Goal: Information Seeking & Learning: Learn about a topic

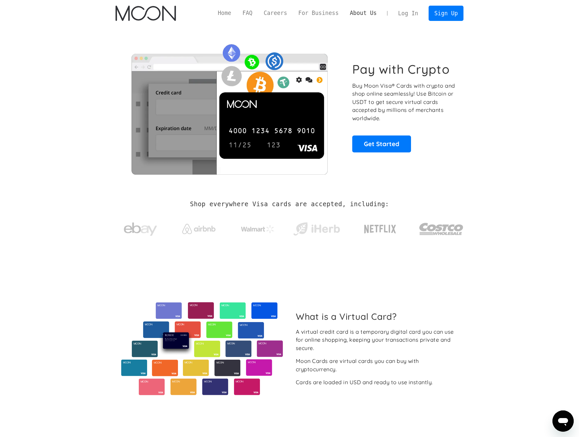
click at [377, 17] on link "About Us" at bounding box center [364, 13] width 38 height 8
click at [457, 16] on link "Sign Up" at bounding box center [446, 13] width 35 height 15
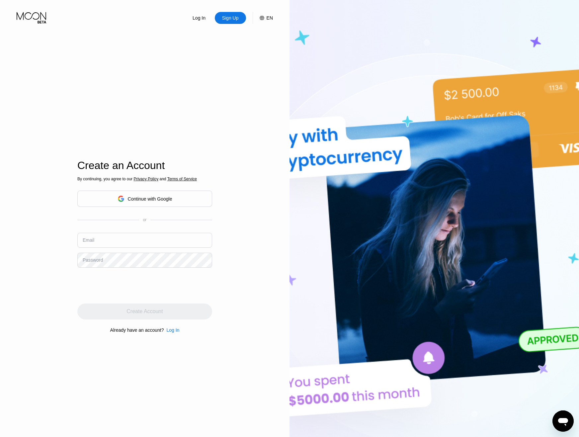
click at [138, 312] on div "Create Account" at bounding box center [144, 312] width 135 height 16
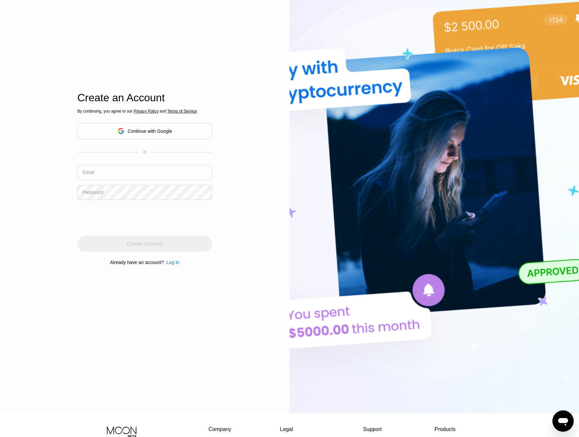
scroll to position [145, 0]
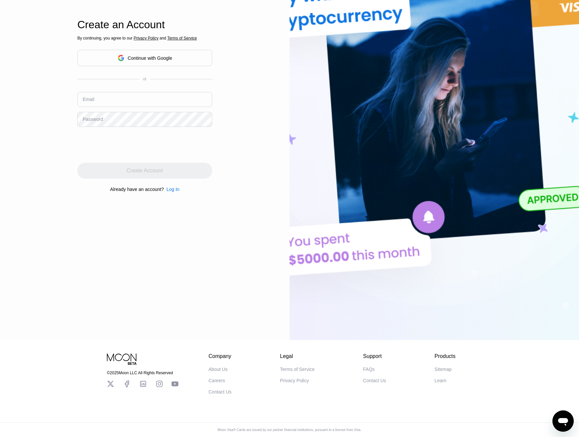
click at [366, 367] on div "FAQs" at bounding box center [369, 369] width 12 height 5
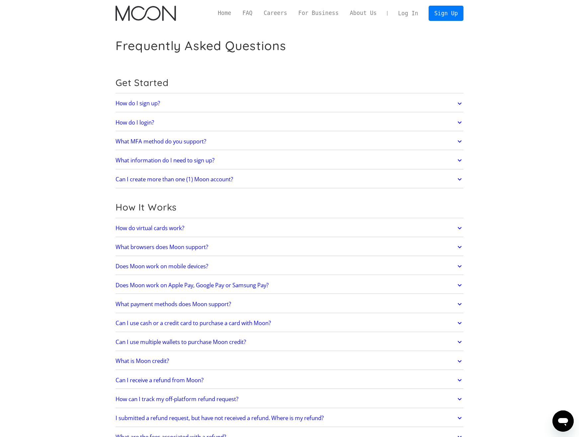
click at [245, 102] on link "How do I sign up?" at bounding box center [290, 104] width 348 height 14
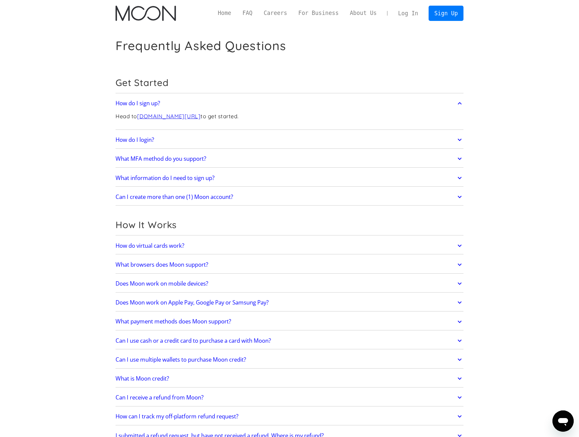
click at [245, 102] on link "How do I sign up?" at bounding box center [290, 104] width 348 height 14
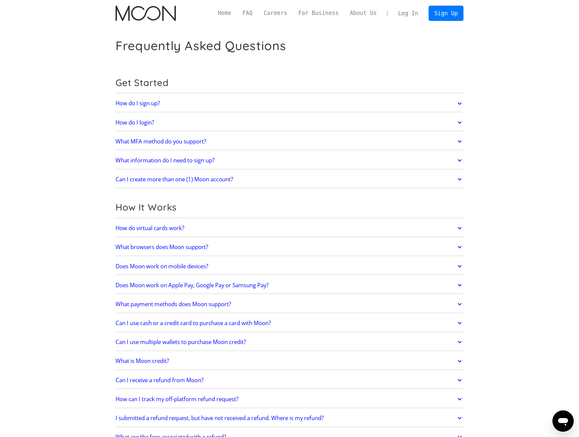
click at [221, 120] on link "How do I login?" at bounding box center [290, 123] width 348 height 14
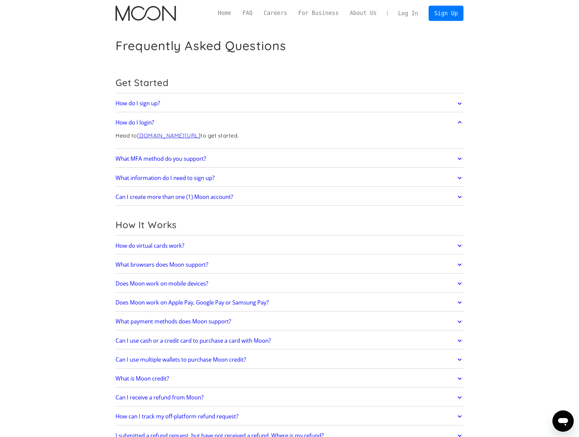
click at [221, 120] on link "How do I login?" at bounding box center [290, 123] width 348 height 14
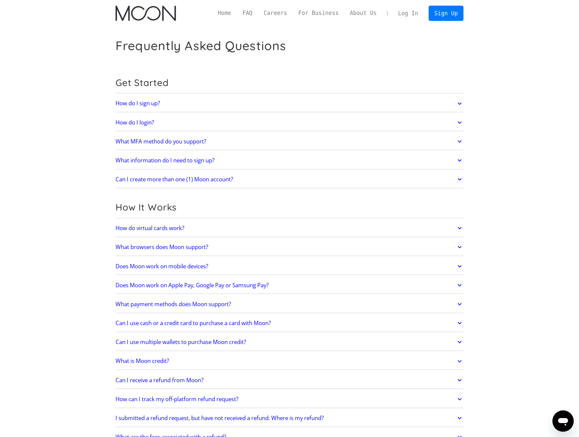
click at [356, 140] on link "What MFA method do you support?" at bounding box center [290, 142] width 348 height 14
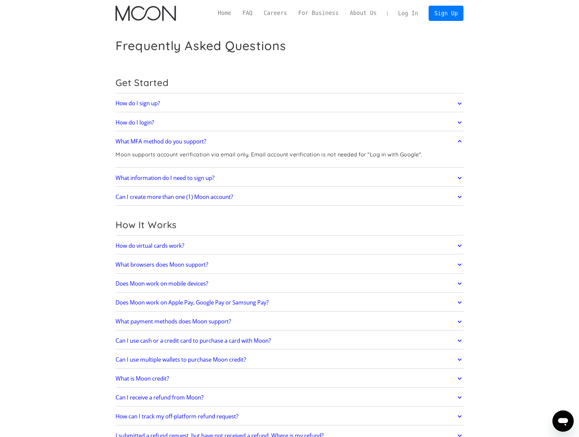
click at [207, 178] on h2 "What information do I need to sign up?" at bounding box center [165, 178] width 99 height 7
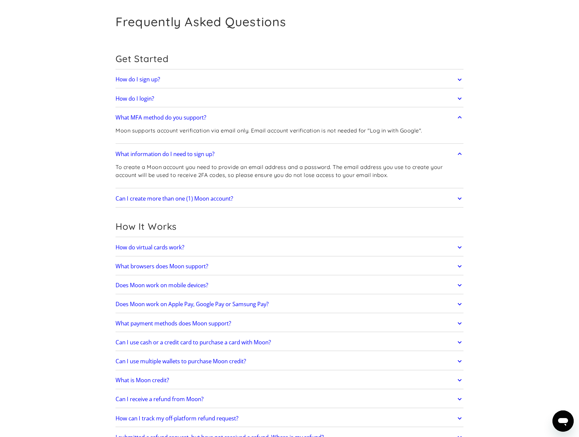
scroll to position [66, 0]
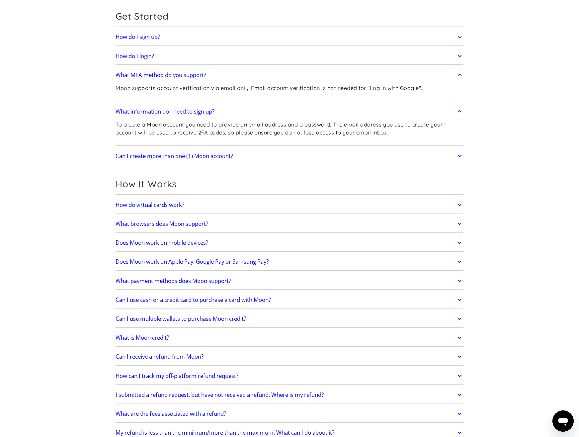
click at [189, 200] on link "How do virtual cards work?" at bounding box center [290, 205] width 348 height 14
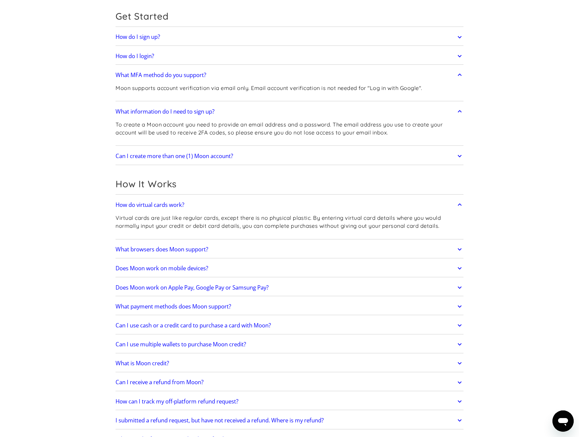
click at [207, 249] on h2 "What browsers does Moon support?" at bounding box center [162, 249] width 93 height 7
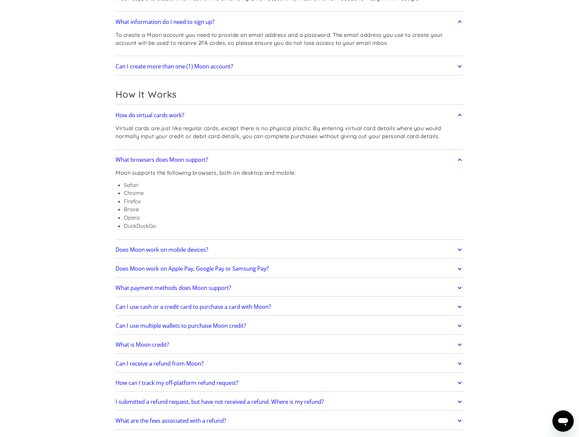
scroll to position [166, 0]
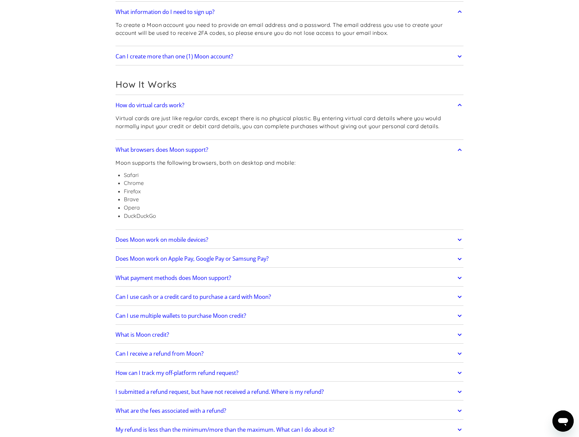
click at [208, 239] on h2 "Does Moon work on mobile devices?" at bounding box center [162, 240] width 93 height 7
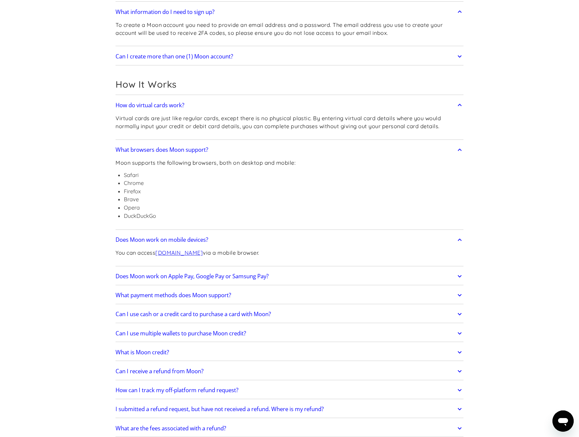
click at [220, 295] on h2 "What payment methods does Moon support?" at bounding box center [174, 295] width 116 height 7
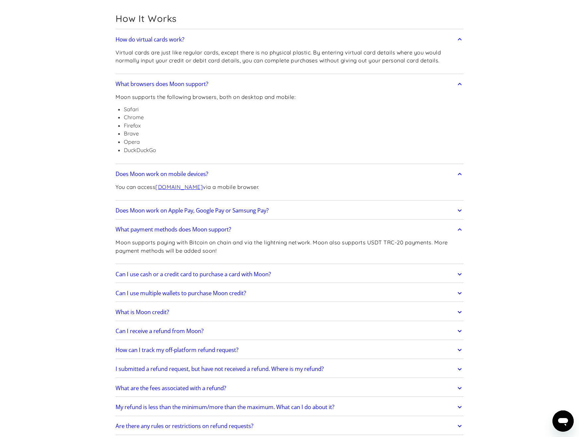
scroll to position [233, 0]
click at [268, 271] on h2 "Can I use cash or a credit card to purchase a card with Moon?" at bounding box center [193, 273] width 155 height 7
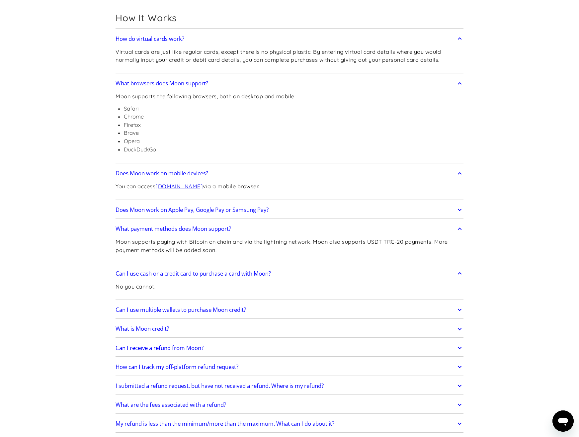
click at [224, 310] on h2 "Can I use multiple wallets to purchase Moon credit?" at bounding box center [181, 310] width 131 height 7
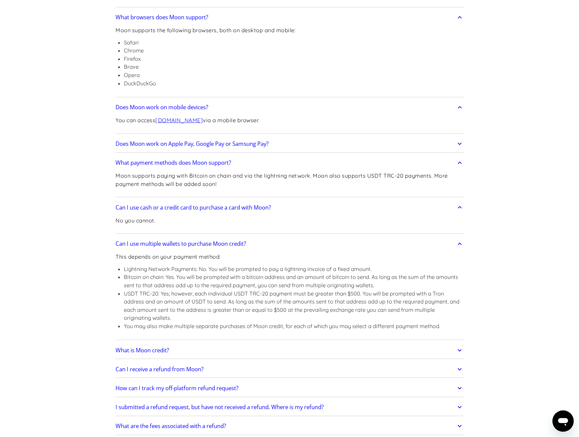
scroll to position [332, 0]
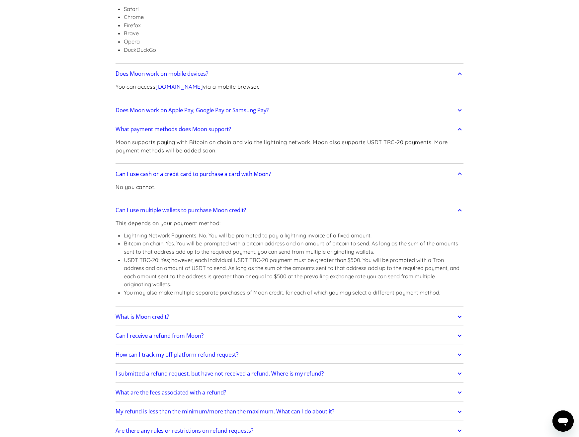
click at [211, 310] on link "What is Moon credit?" at bounding box center [290, 317] width 348 height 14
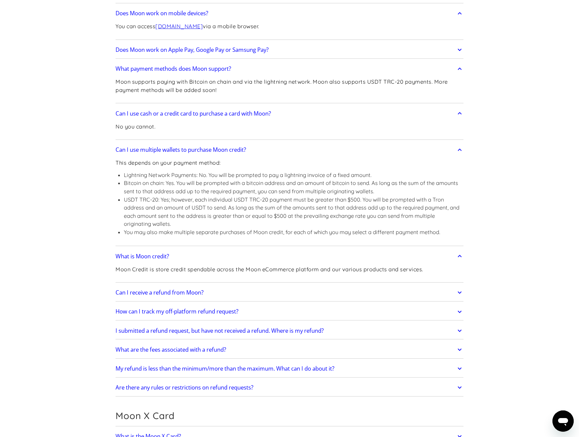
scroll to position [399, 0]
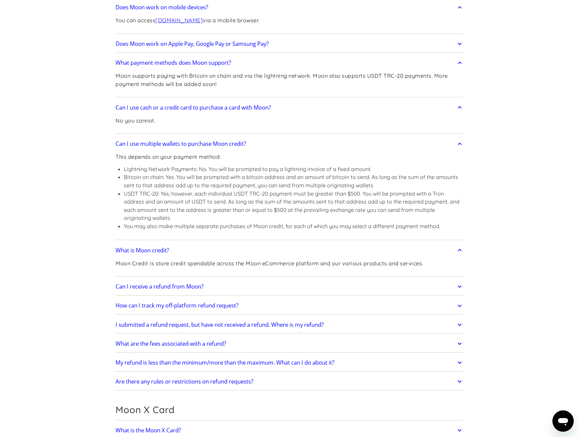
click at [273, 284] on link "Can I receive a refund from Moon?" at bounding box center [290, 287] width 348 height 14
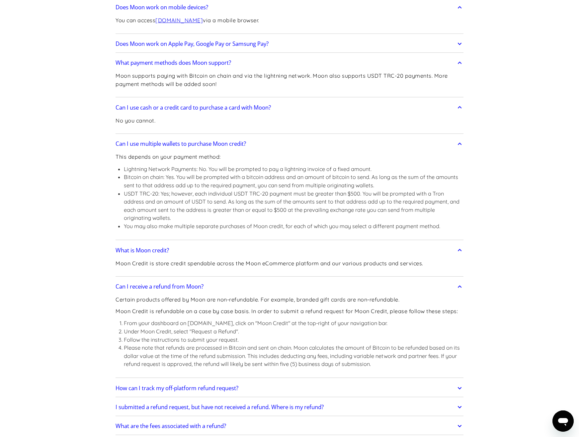
click at [272, 283] on link "Can I receive a refund from Moon?" at bounding box center [290, 287] width 348 height 14
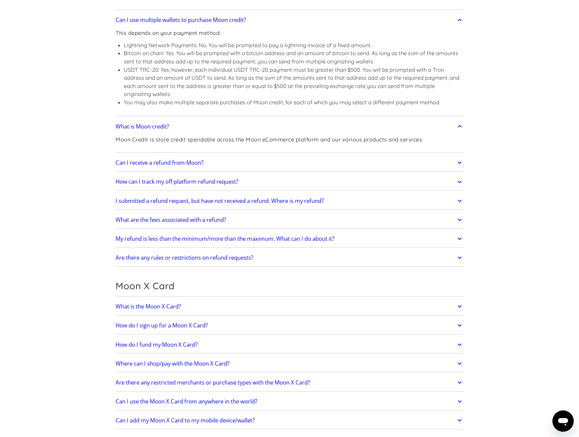
scroll to position [532, 0]
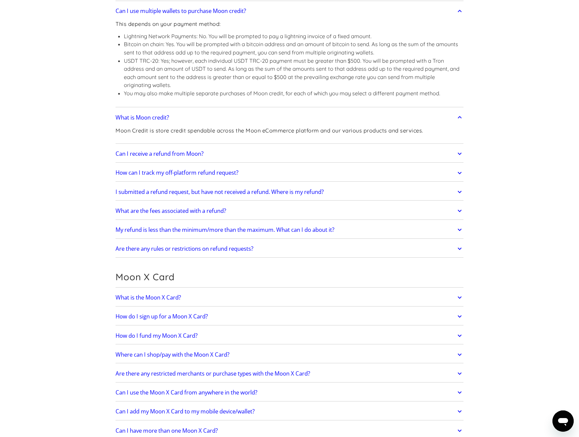
click at [342, 293] on link "What is the Moon X Card?" at bounding box center [290, 298] width 348 height 14
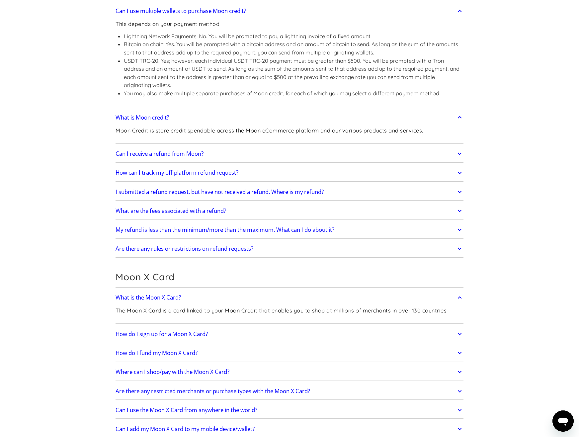
click at [279, 327] on link "How do I sign up for a Moon X Card?" at bounding box center [290, 334] width 348 height 14
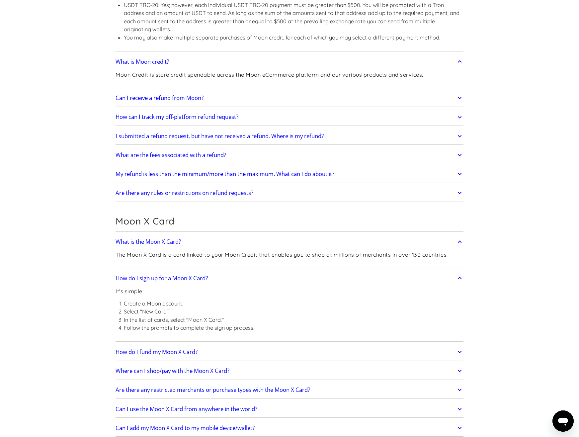
scroll to position [598, 0]
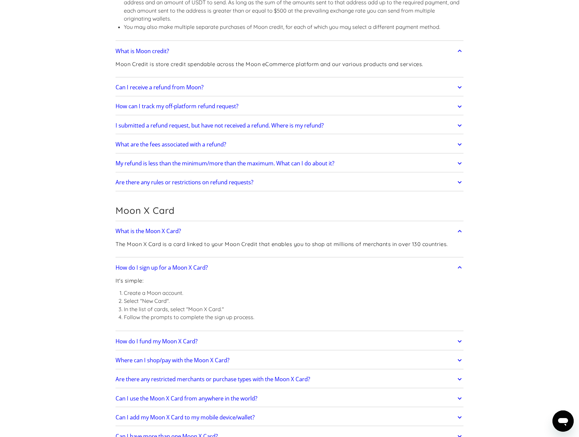
click at [267, 340] on link "How do I fund my Moon X Card?" at bounding box center [290, 342] width 348 height 14
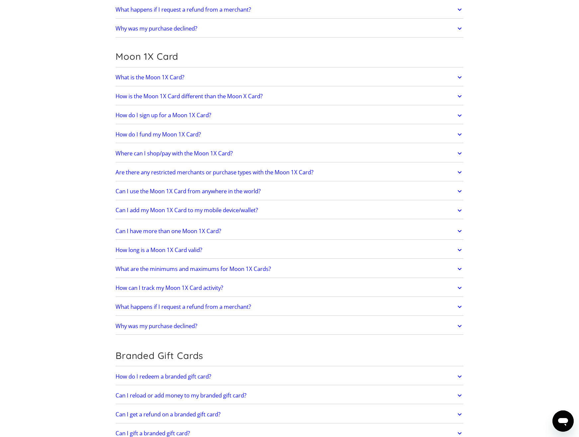
scroll to position [0, 0]
